Goal: Task Accomplishment & Management: Complete application form

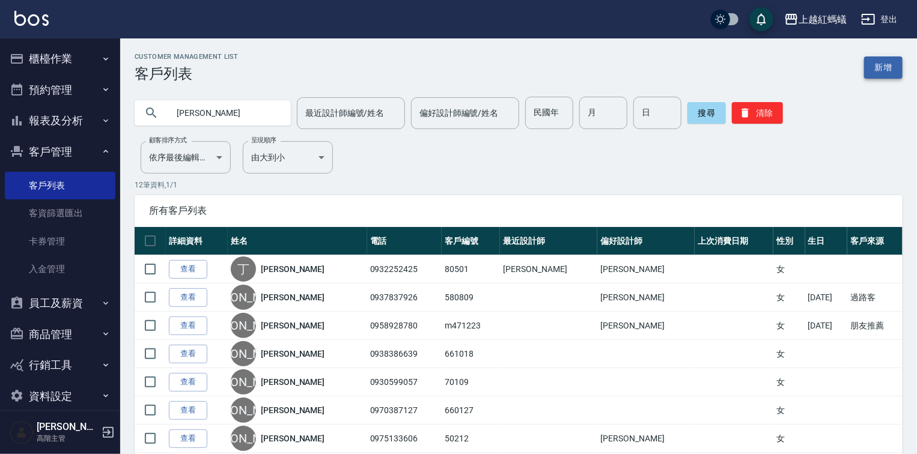
click at [876, 60] on link "新增" at bounding box center [883, 67] width 38 height 22
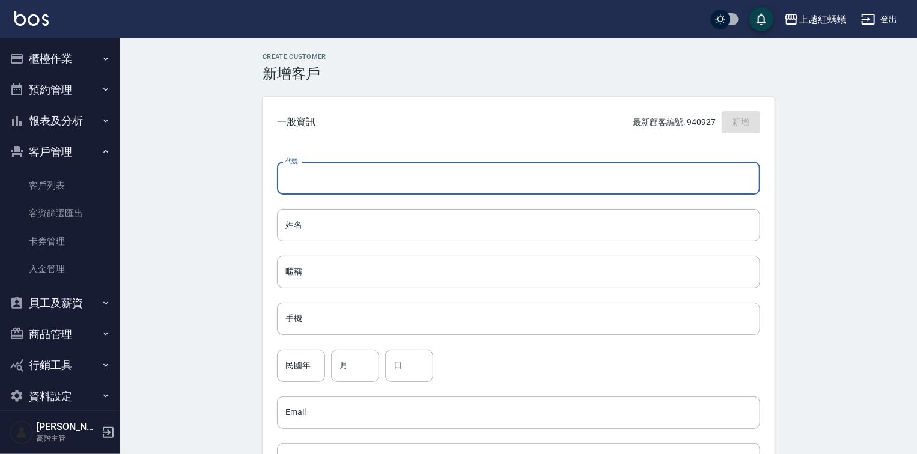
click at [343, 171] on input "代號" at bounding box center [518, 178] width 483 height 32
type input "m900410"
click at [300, 237] on input "姓名" at bounding box center [518, 225] width 483 height 32
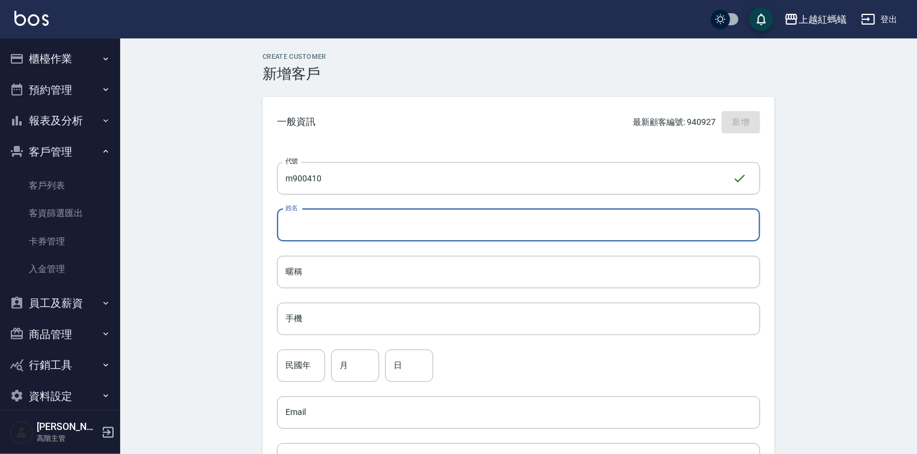
type input "y"
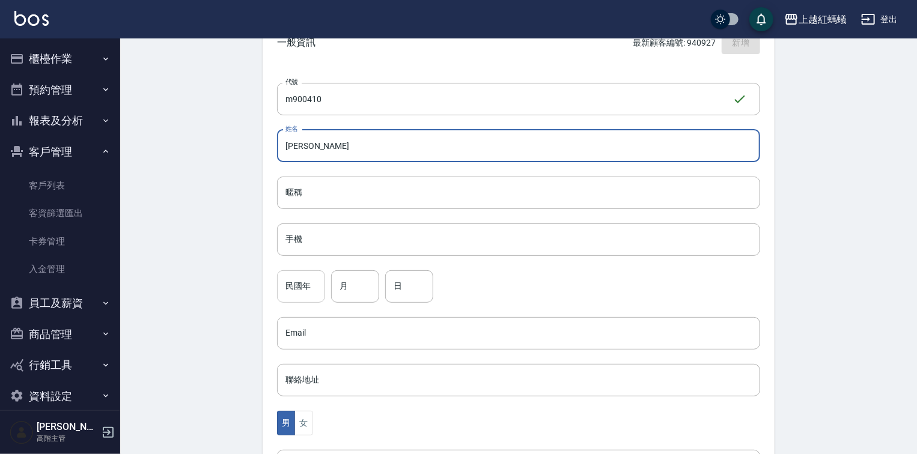
scroll to position [96, 0]
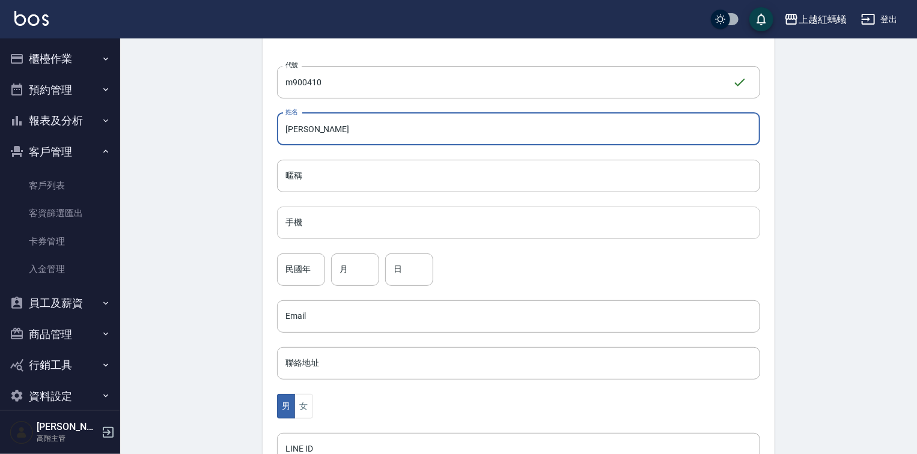
type input "[PERSON_NAME]"
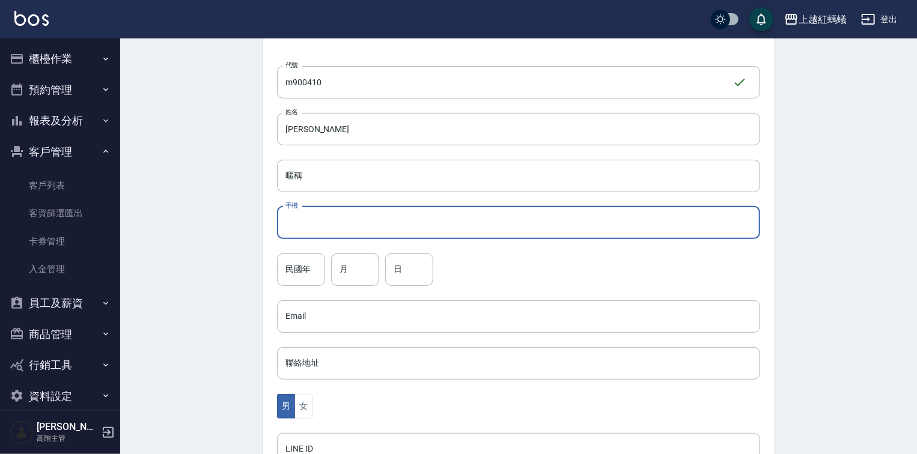
click at [321, 228] on input "手機" at bounding box center [518, 223] width 483 height 32
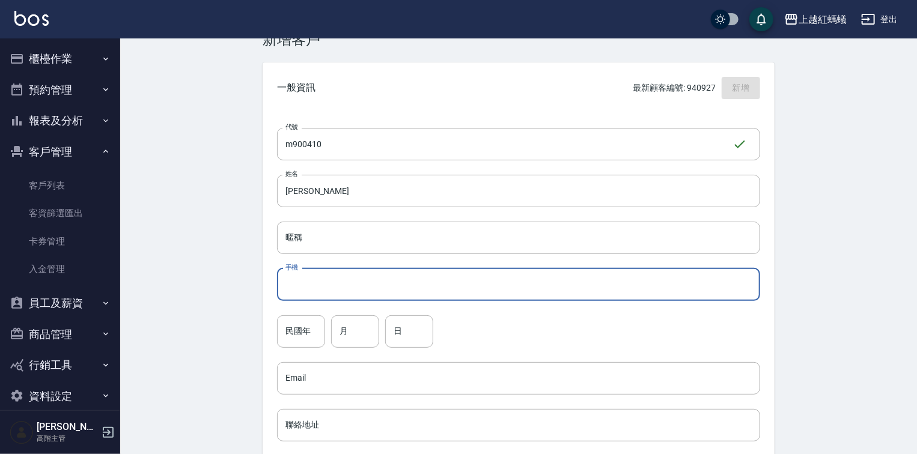
scroll to position [0, 0]
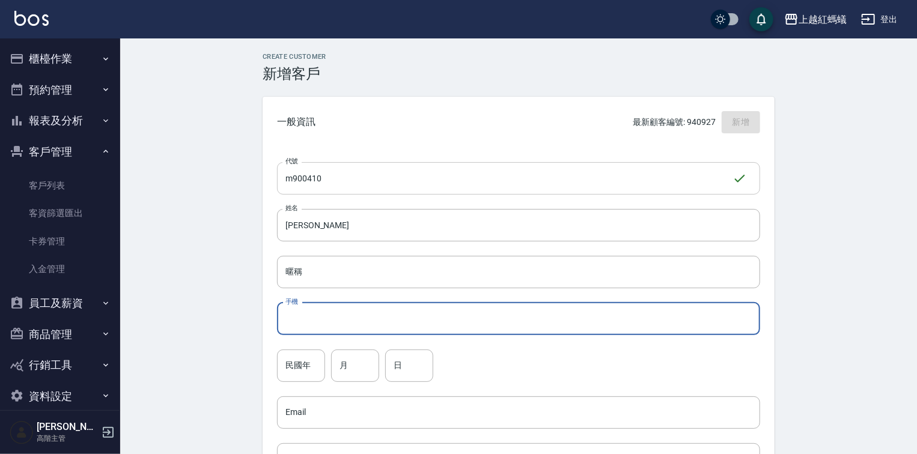
click at [294, 178] on input "m900410" at bounding box center [504, 178] width 455 height 32
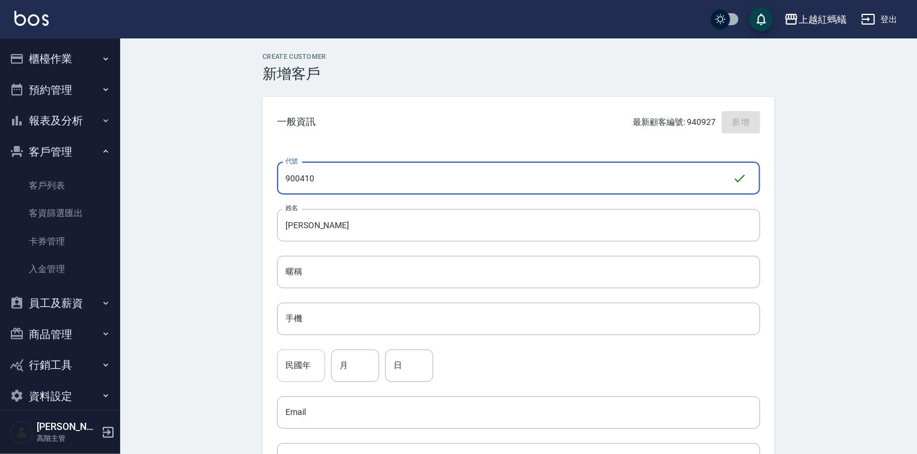
type input "900410"
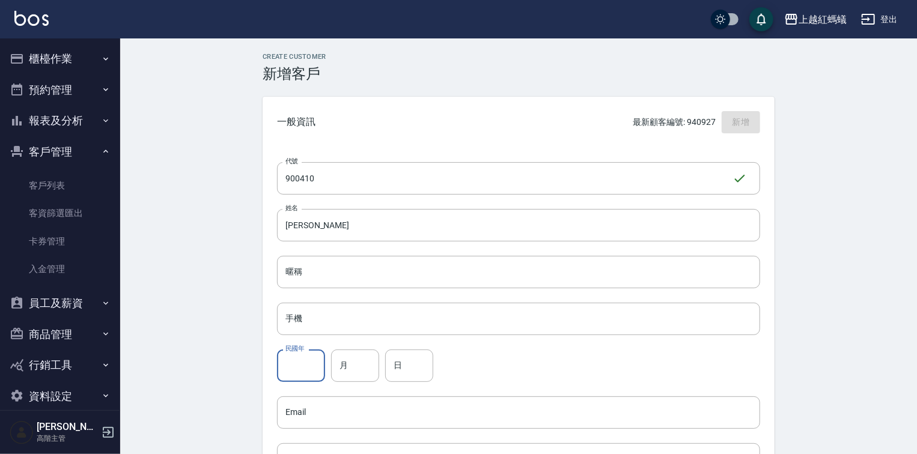
click at [286, 361] on input "民國年" at bounding box center [301, 366] width 48 height 32
type input "90"
type input "4"
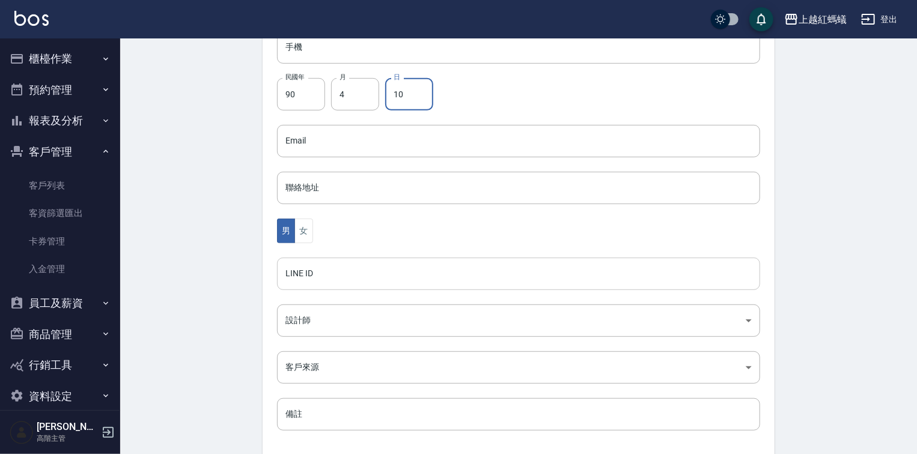
scroll to position [288, 0]
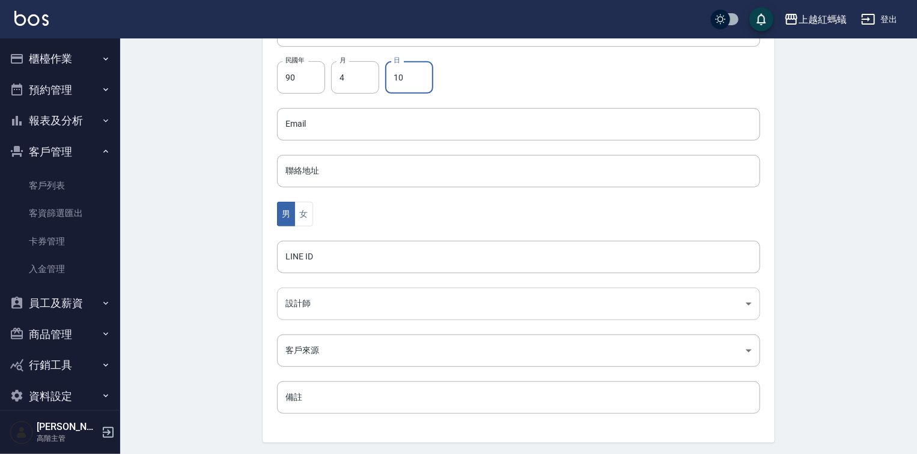
type input "10"
click at [354, 303] on body "上越紅螞蟻 登出 櫃檯作業 打帳單 帳單列表 掛單列表 座位開單 營業儀表板 現金收支登錄 高階收支登錄 材料自購登錄 每日結帳 排班表 現場電腦打卡 掃碼打…" at bounding box center [458, 103] width 917 height 782
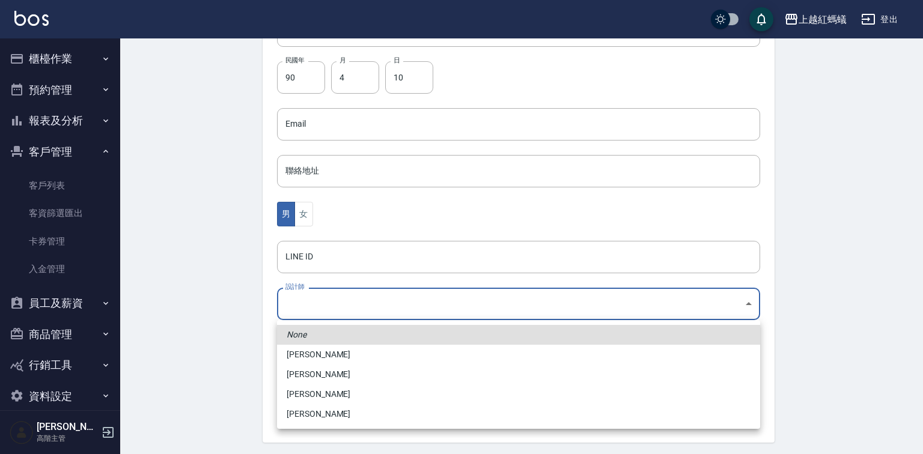
click at [333, 412] on li "[PERSON_NAME]" at bounding box center [518, 414] width 483 height 20
type input "9efc15fe-67de-409c-bc0a-e53cf4b7ff6b"
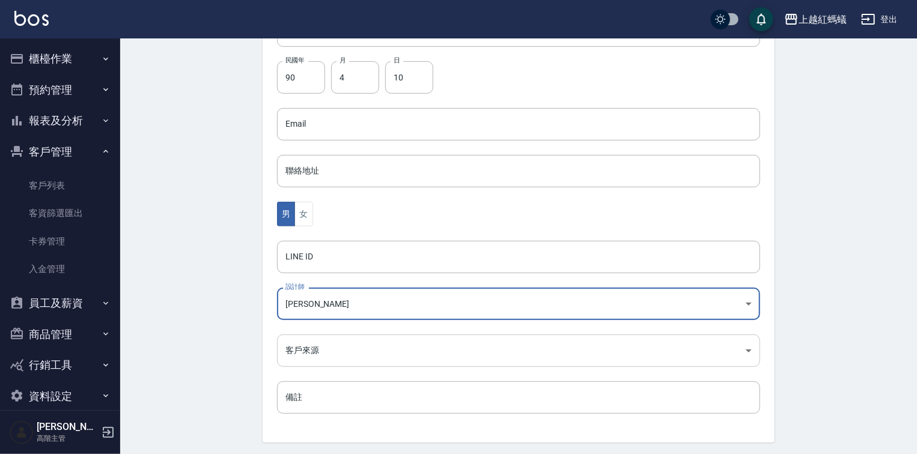
click at [317, 351] on body "上越紅螞蟻 登出 櫃檯作業 打帳單 帳單列表 掛單列表 座位開單 營業儀表板 現金收支登錄 高階收支登錄 材料自購登錄 每日結帳 排班表 現場電腦打卡 掃碼打…" at bounding box center [458, 103] width 917 height 782
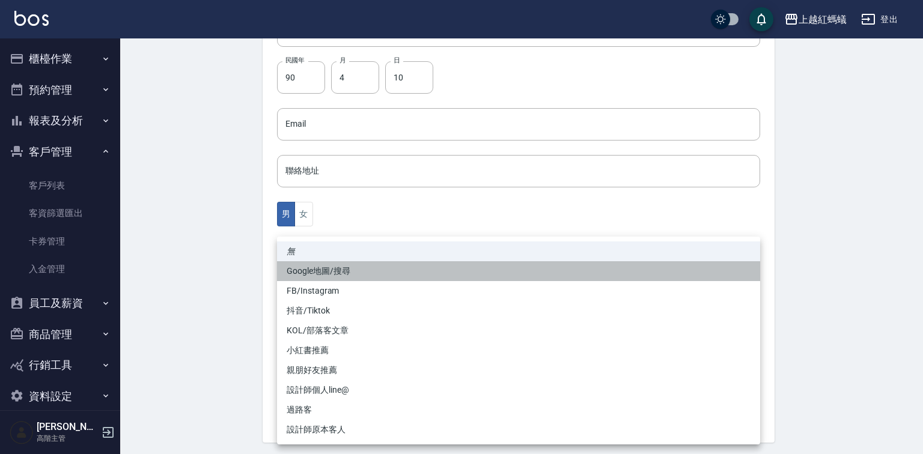
click at [318, 269] on li "Google地圖/搜尋" at bounding box center [518, 271] width 483 height 20
type input "Google地圖/搜尋"
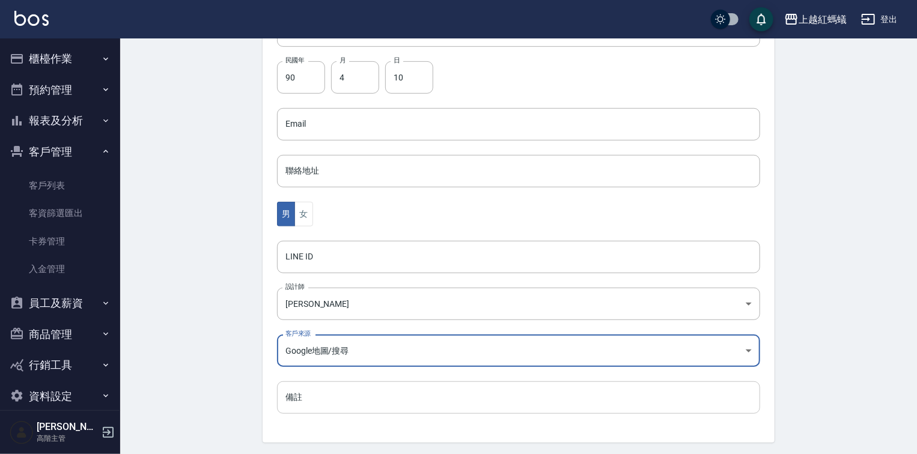
click at [311, 401] on input "備註" at bounding box center [518, 397] width 483 height 32
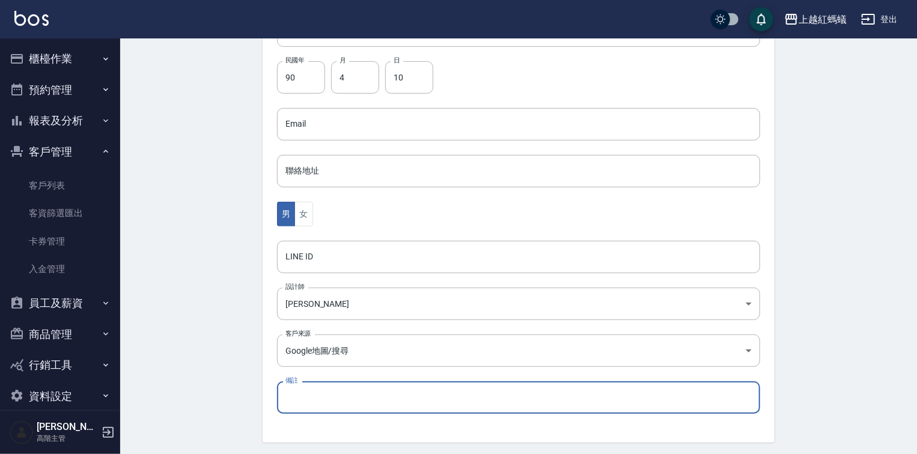
type input "5"
type input "前"
type input "ㄒ"
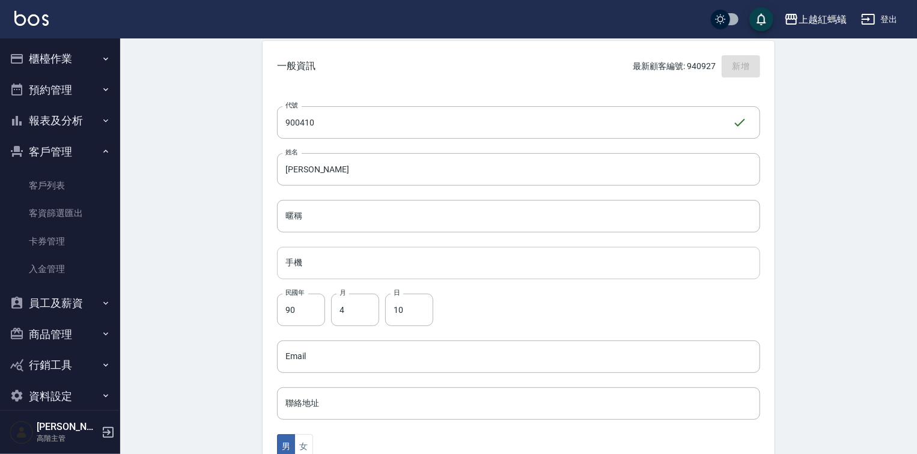
scroll to position [39, 0]
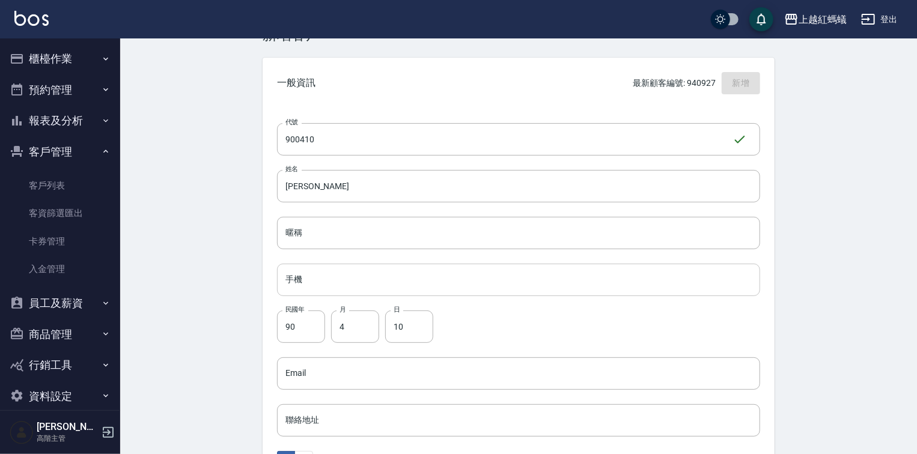
type input "之前也是做美髮"
click at [355, 264] on input "手機" at bounding box center [518, 280] width 483 height 32
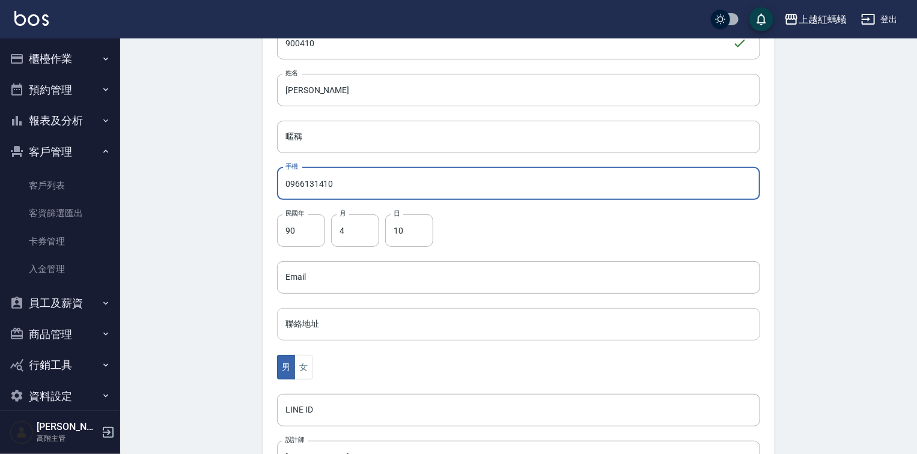
scroll to position [327, 0]
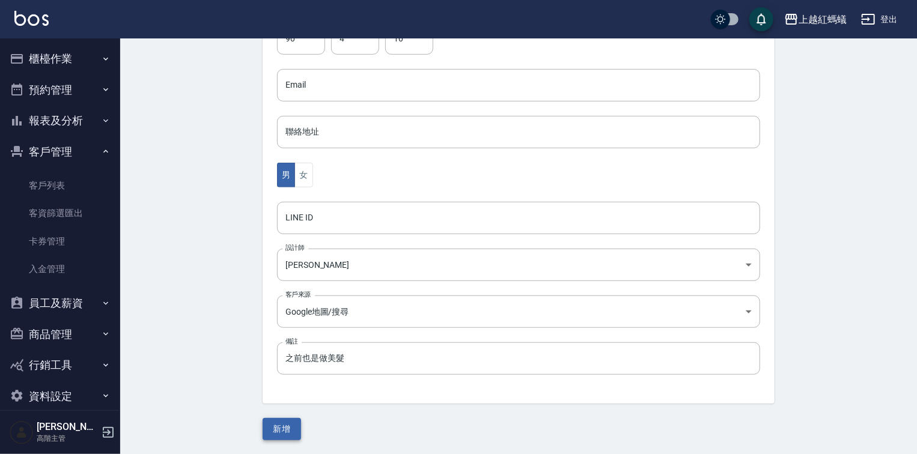
type input "0966131410"
click at [290, 431] on button "新增" at bounding box center [281, 429] width 38 height 22
